Goal: Find specific page/section: Find specific page/section

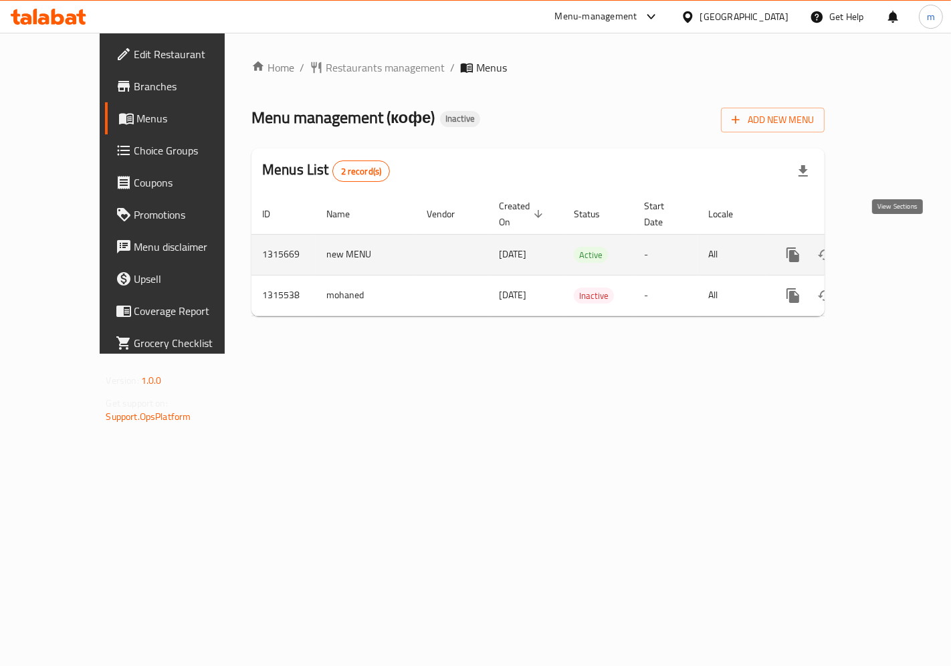
click at [888, 239] on link "enhanced table" at bounding box center [890, 255] width 32 height 32
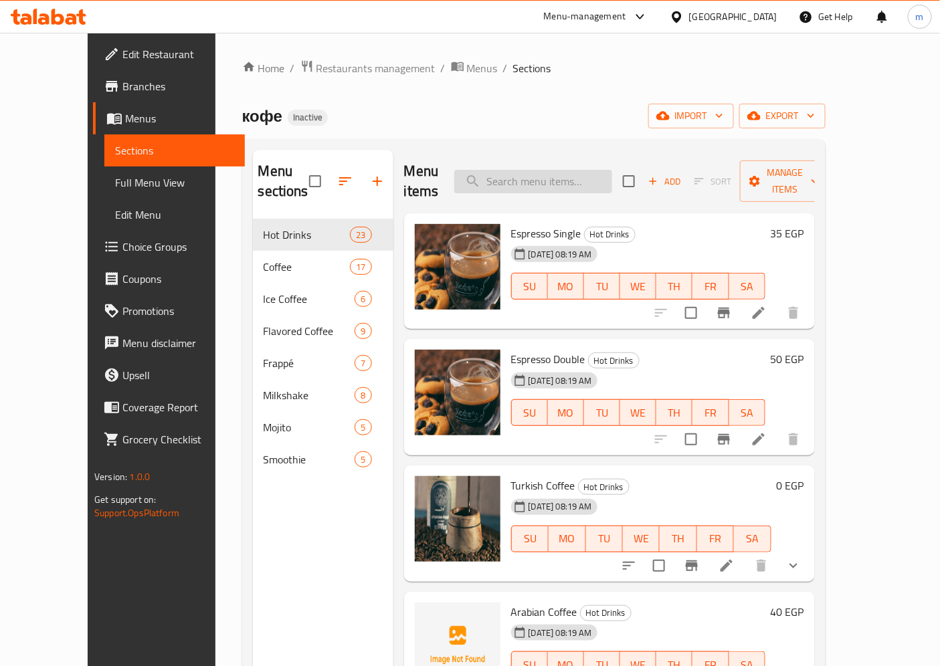
click at [544, 170] on input "search" at bounding box center [533, 181] width 158 height 23
paste input "Plain Kofe"
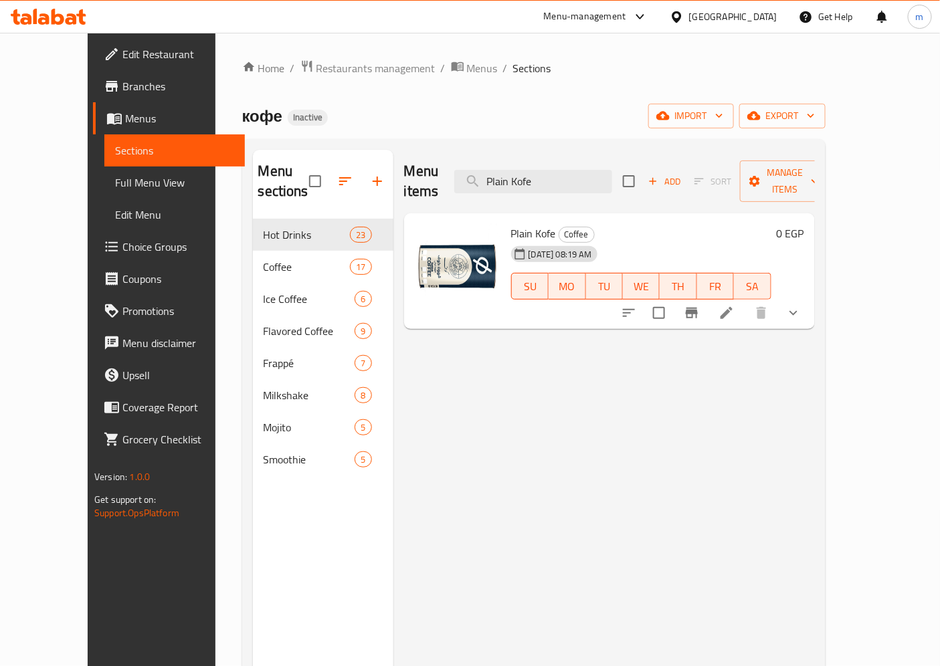
type input "Plain Kofe"
click at [735, 305] on icon at bounding box center [727, 313] width 16 height 16
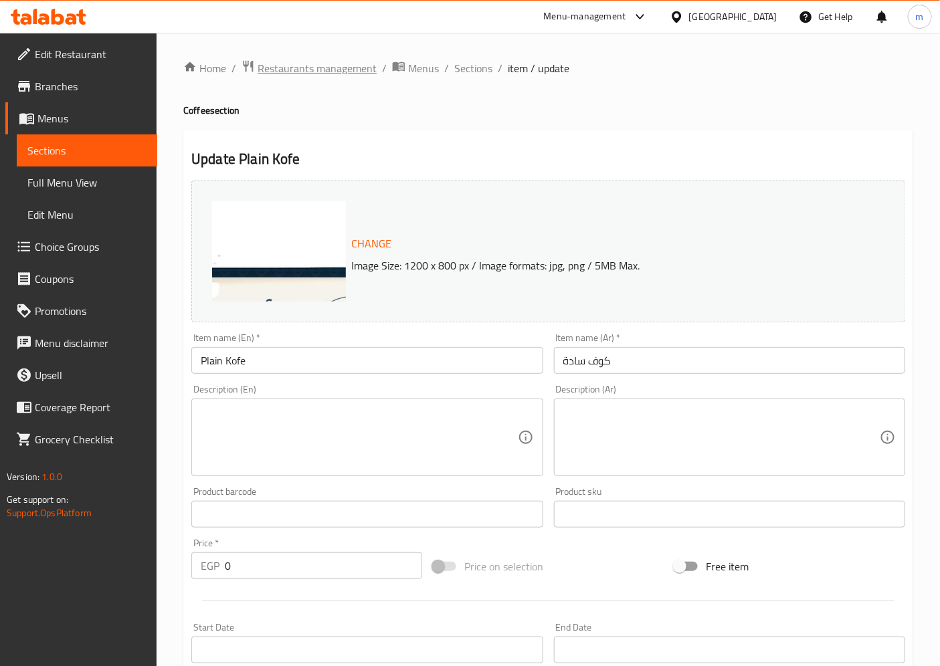
click at [296, 68] on span "Restaurants management" at bounding box center [317, 68] width 119 height 16
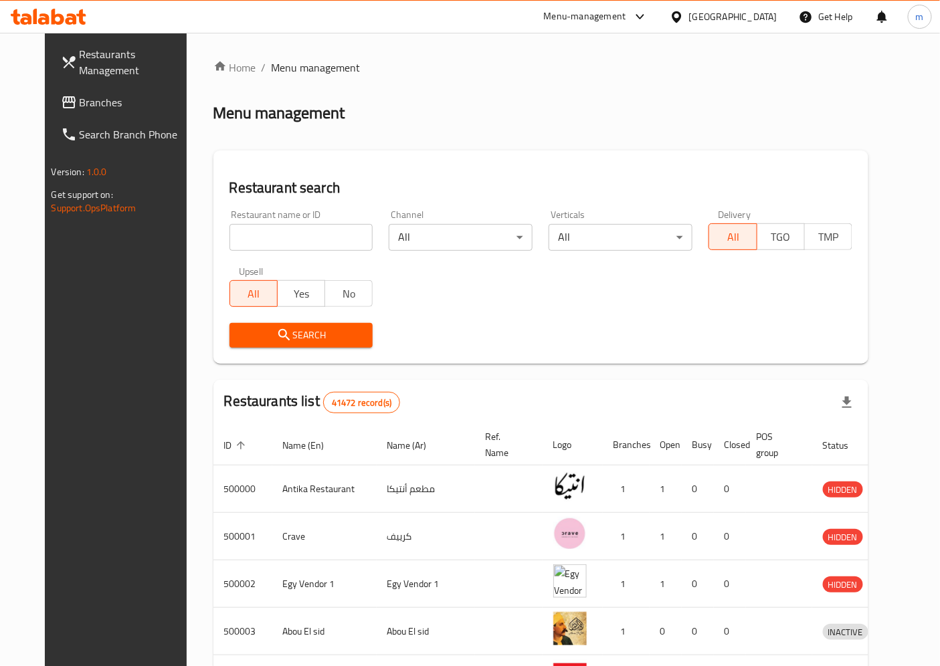
click at [309, 236] on input "search" at bounding box center [301, 237] width 144 height 27
paste input "731369"
type input "731369"
drag, startPoint x: 72, startPoint y: 90, endPoint x: 105, endPoint y: 142, distance: 61.6
click at [72, 90] on link "Branches" at bounding box center [126, 102] width 152 height 32
